Goal: Transaction & Acquisition: Purchase product/service

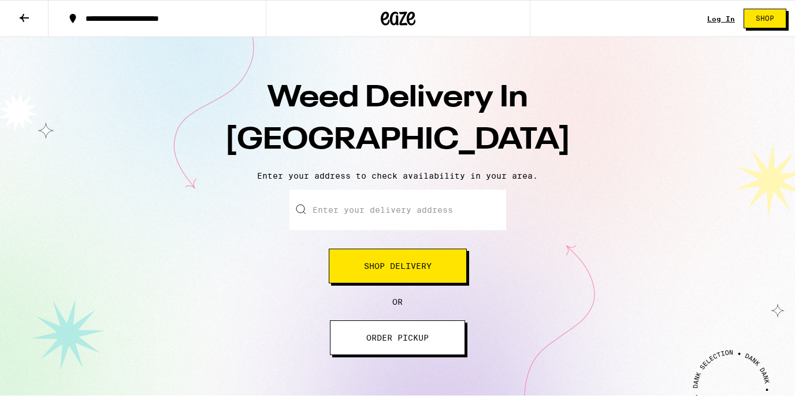
click at [439, 206] on input "Enter your delivery address" at bounding box center [397, 210] width 217 height 40
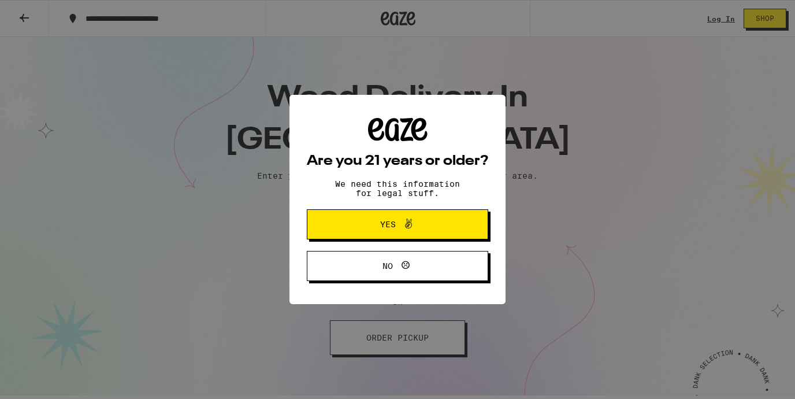
click at [410, 213] on button "Yes" at bounding box center [397, 224] width 181 height 30
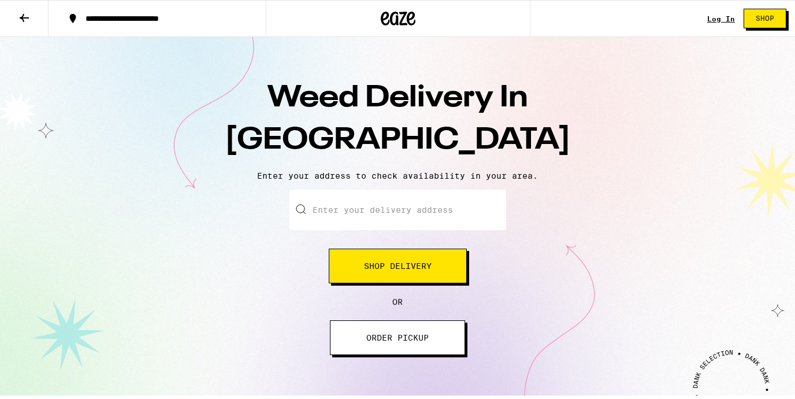
click at [383, 209] on input "Enter your delivery address" at bounding box center [397, 210] width 217 height 40
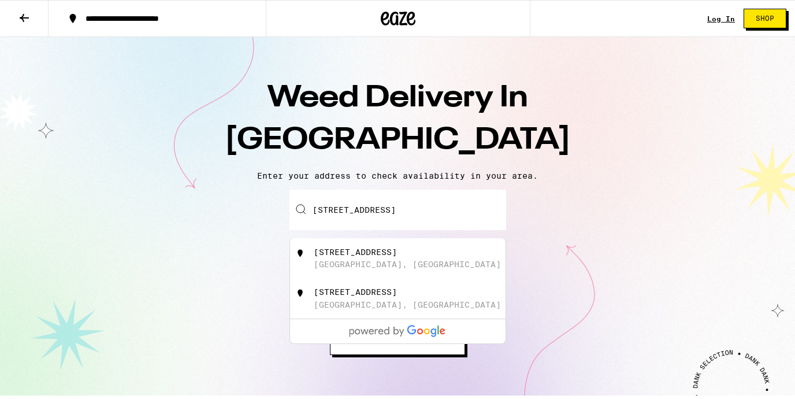
click at [374, 252] on div "[STREET_ADDRESS]" at bounding box center [355, 251] width 83 height 9
type input "[STREET_ADDRESS]"
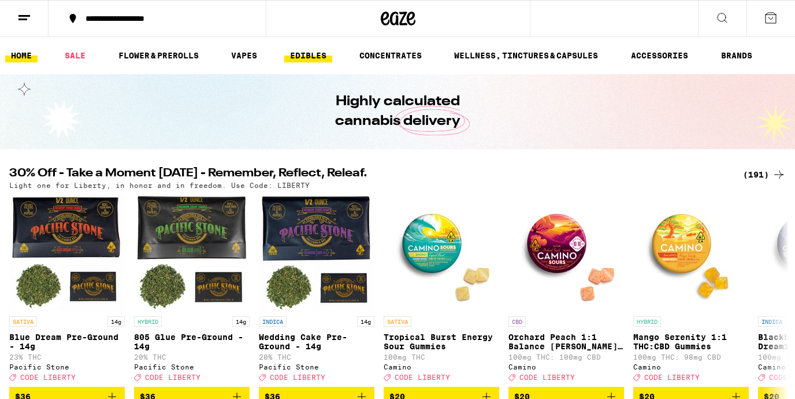
click at [306, 61] on link "EDIBLES" at bounding box center [308, 56] width 48 height 14
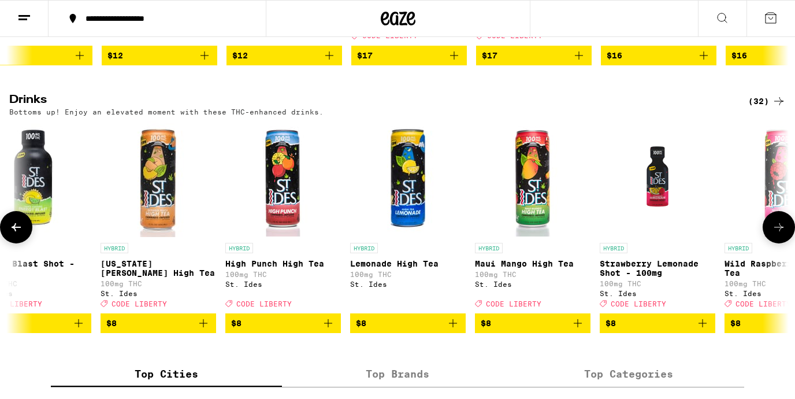
scroll to position [0, 1285]
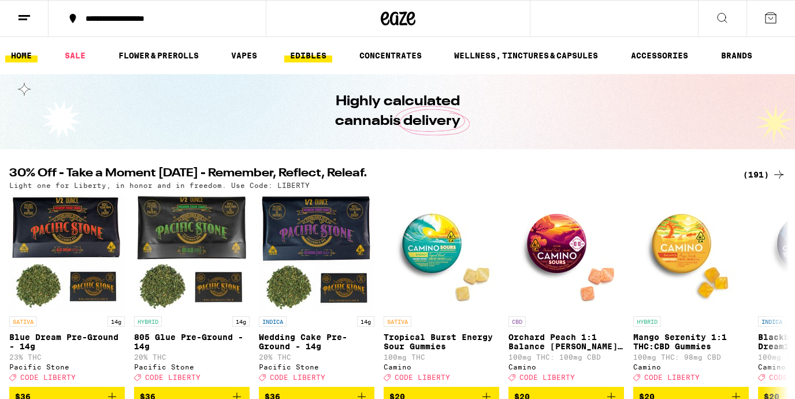
click at [311, 57] on link "EDIBLES" at bounding box center [308, 56] width 48 height 14
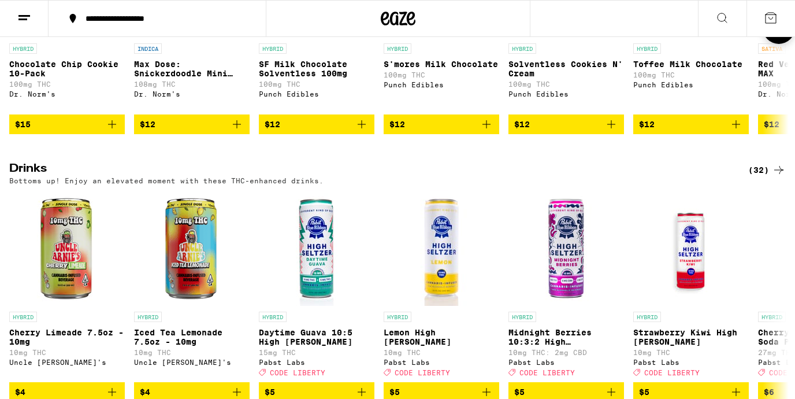
scroll to position [539, 0]
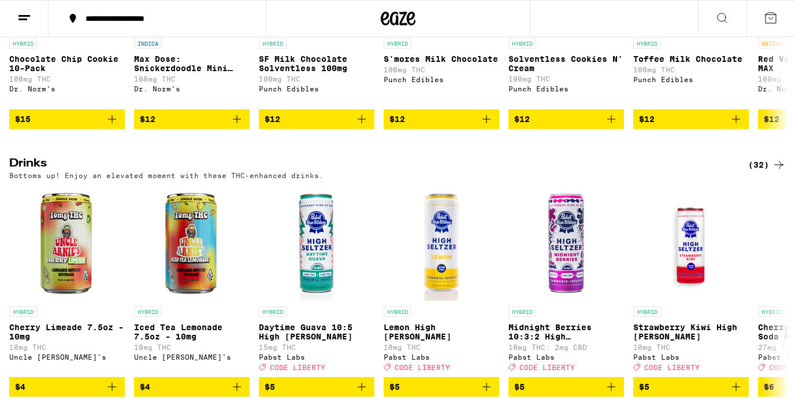
click at [755, 172] on div "(32)" at bounding box center [767, 165] width 38 height 14
